Goal: Task Accomplishment & Management: Manage account settings

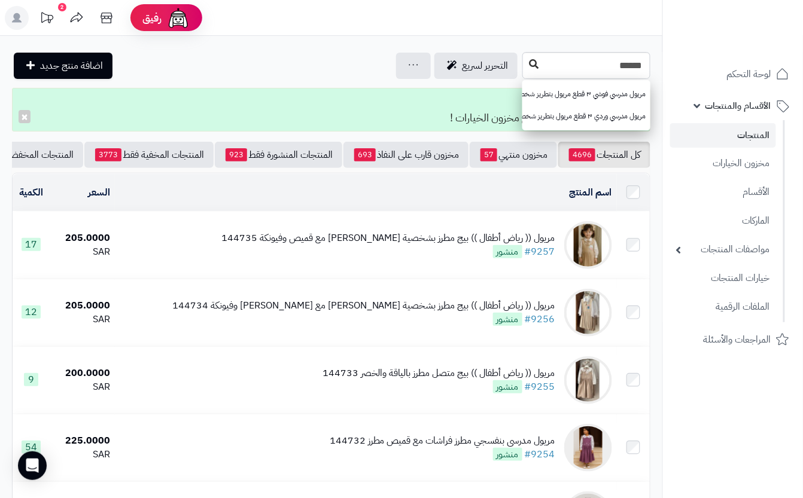
type input "******"
click at [529, 69] on icon at bounding box center [534, 64] width 10 height 10
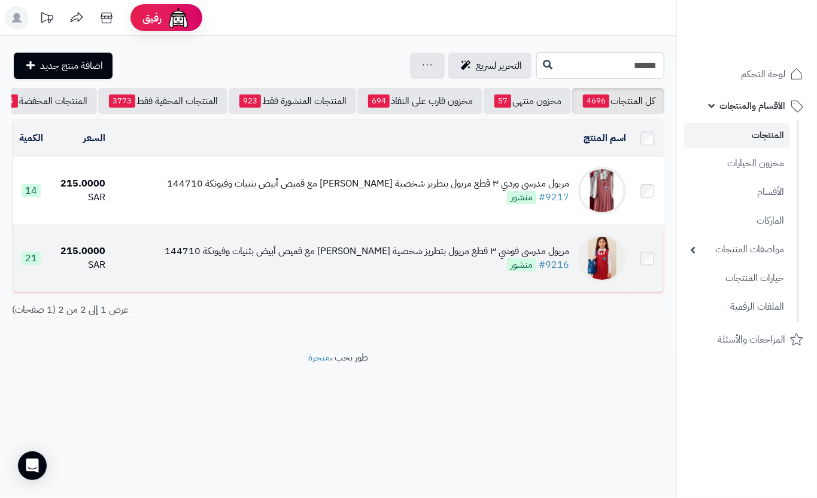
click at [340, 272] on div "مريول مدرسي فوشي ٣ قطع مريول بتطريز شخصية [PERSON_NAME] مع قميص أبيض بثنيات وفي…" at bounding box center [367, 259] width 404 height 28
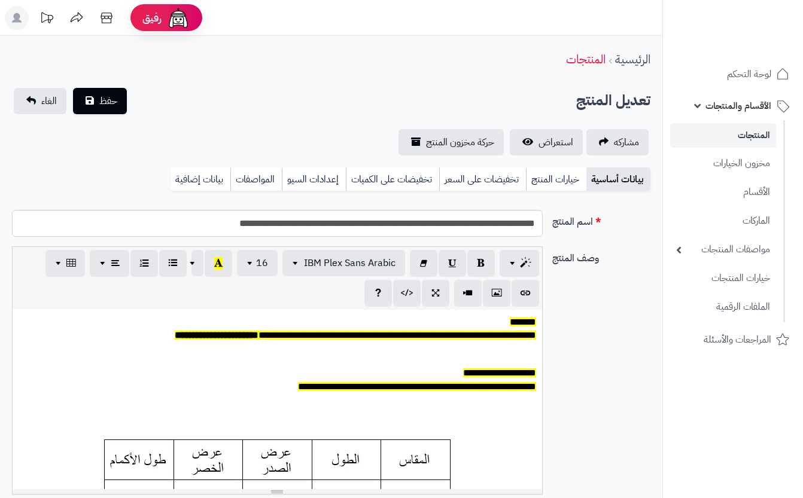
click at [575, 178] on link "خيارات المنتج" at bounding box center [556, 179] width 60 height 24
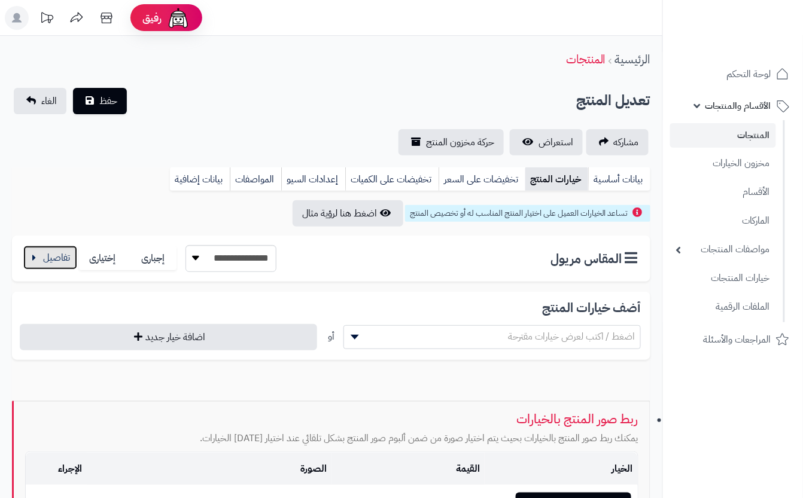
click at [36, 257] on button "button" at bounding box center [50, 258] width 54 height 24
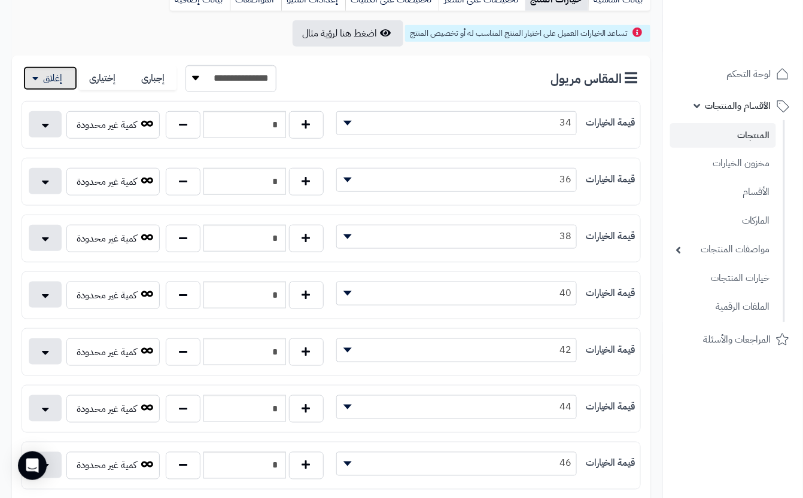
scroll to position [398, 0]
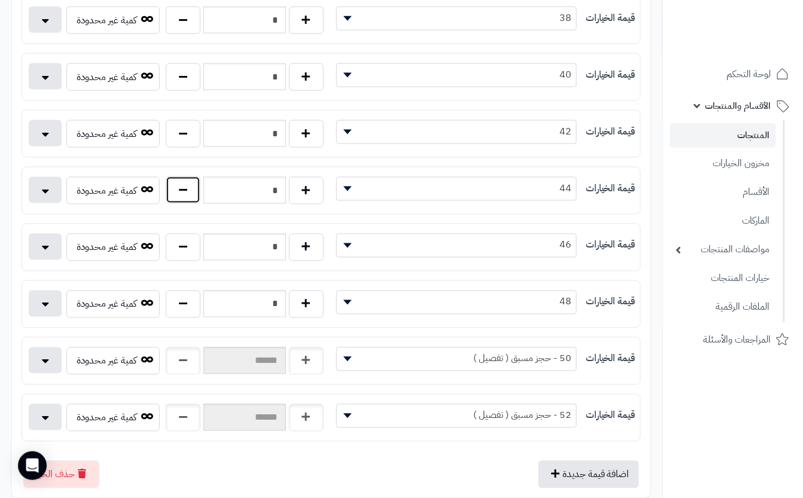
click at [181, 197] on button "button" at bounding box center [183, 190] width 35 height 28
type input "*"
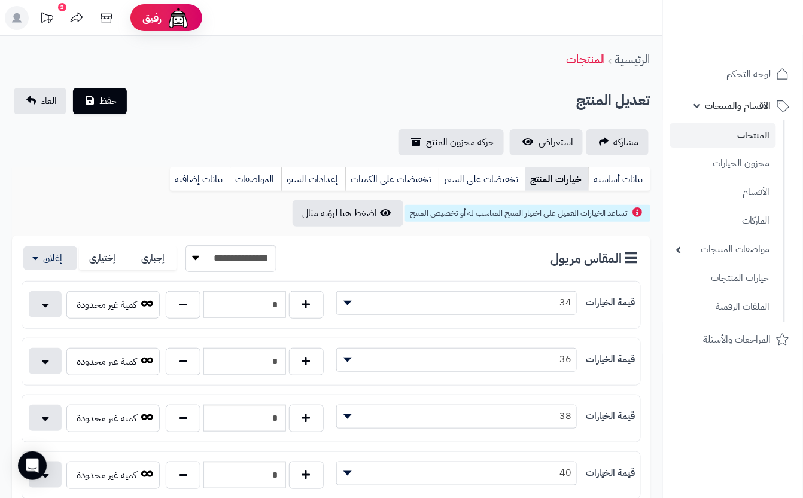
click at [261, 101] on div "تعديل المنتج حفظ الغاء" at bounding box center [331, 101] width 638 height 26
click at [106, 99] on span "حفظ" at bounding box center [108, 100] width 18 height 14
